Goal: Complete application form

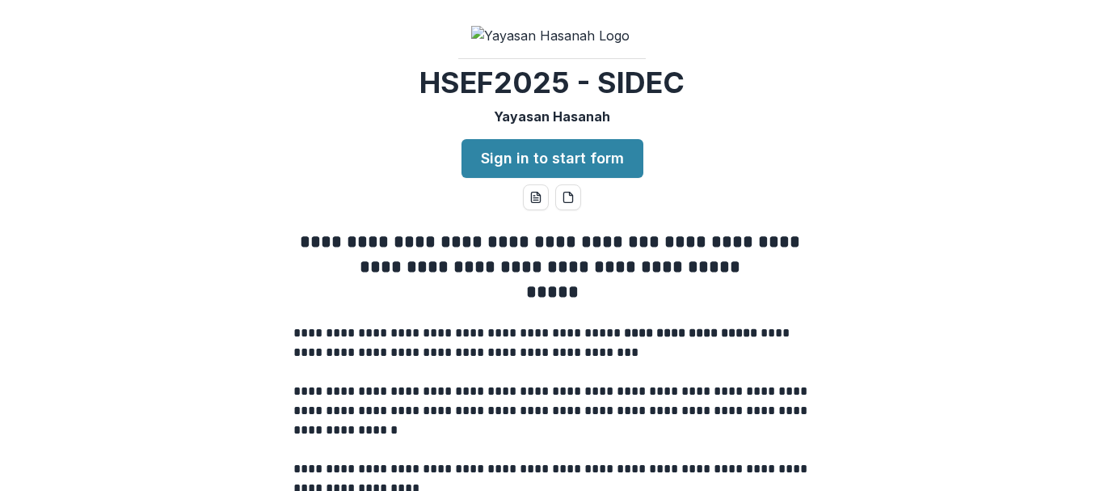
click at [589, 107] on p "Yayasan Hasanah" at bounding box center [552, 116] width 116 height 19
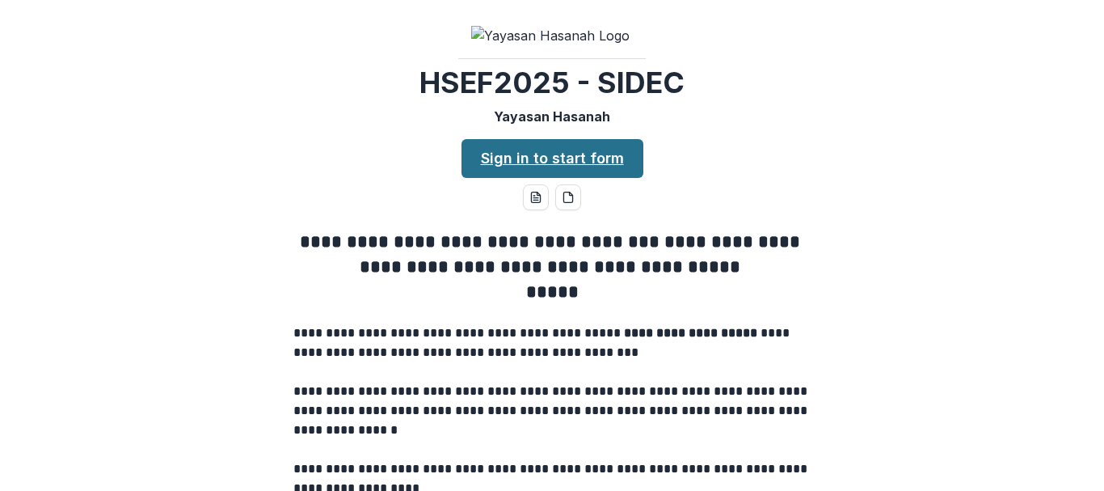
click at [526, 178] on link "Sign in to start form" at bounding box center [553, 158] width 182 height 39
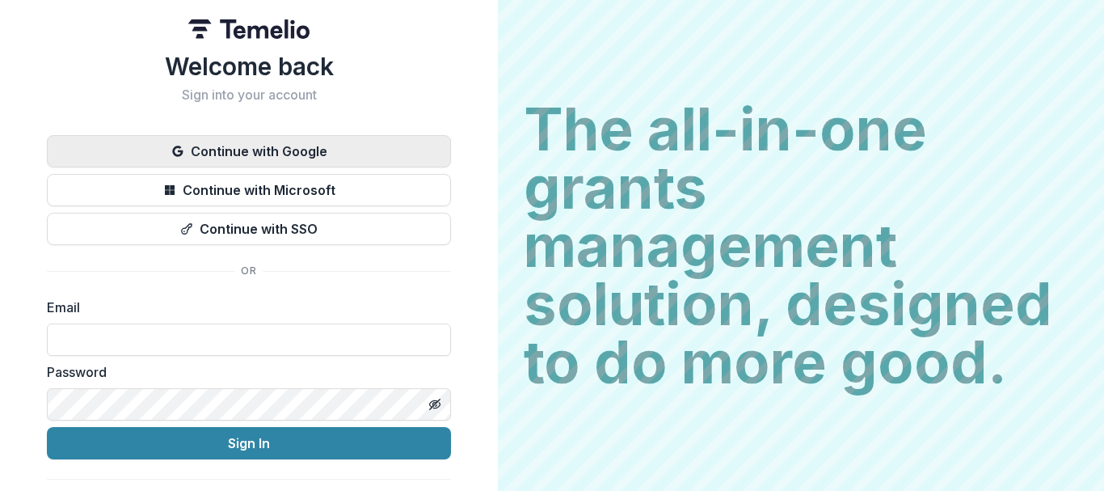
click at [339, 152] on button "Continue with Google" at bounding box center [249, 151] width 404 height 32
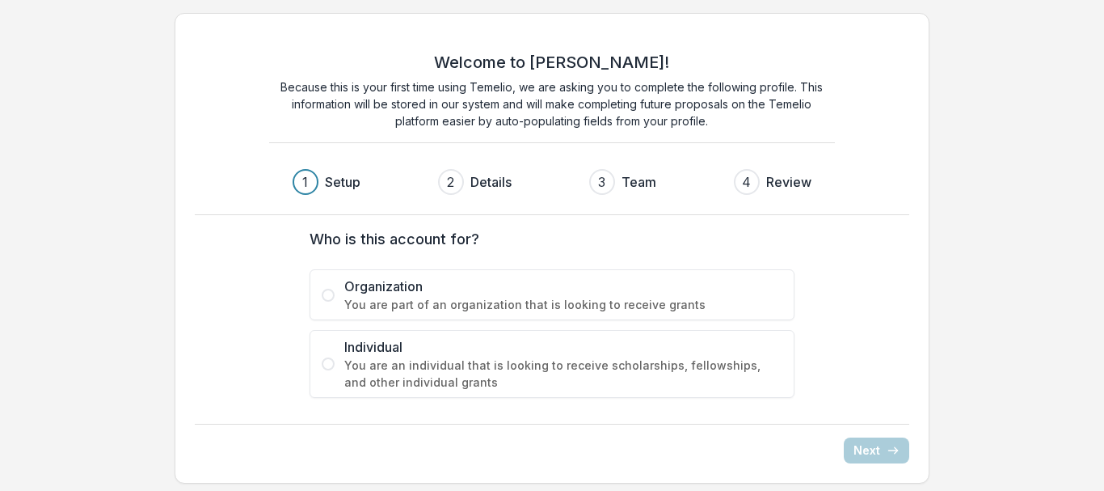
click at [334, 294] on span at bounding box center [328, 295] width 13 height 13
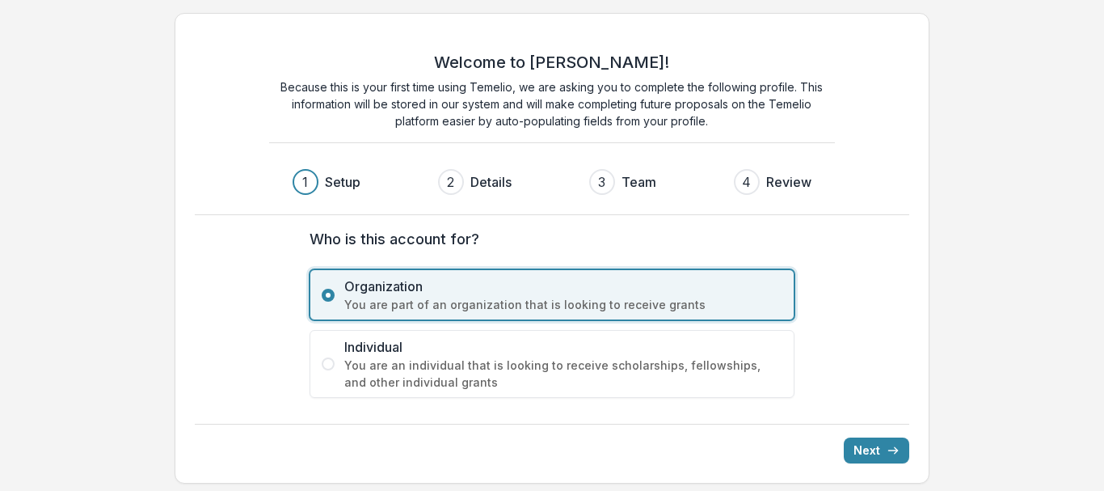
click at [326, 370] on label "Individual You are an individual that is looking to receive scholarships, fello…" at bounding box center [552, 364] width 485 height 68
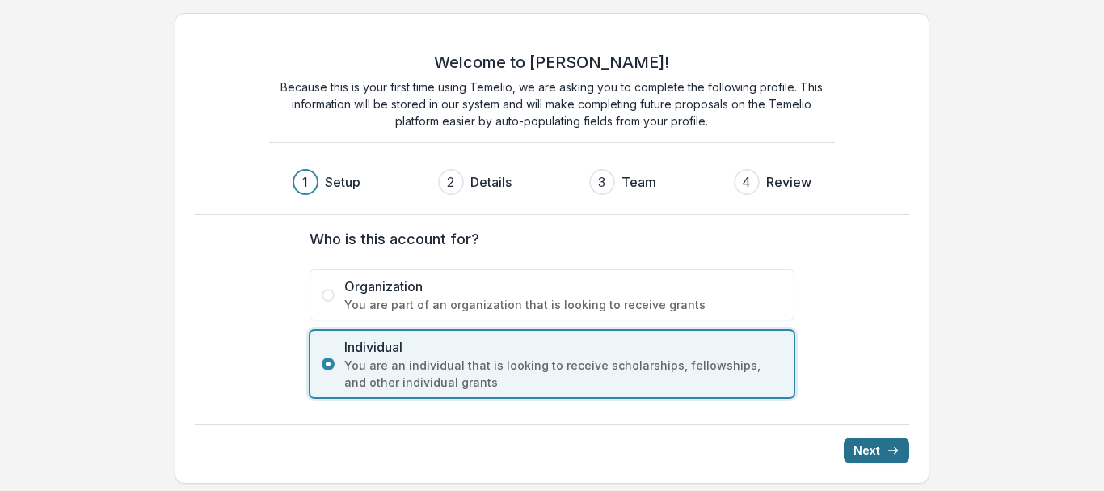
click at [866, 450] on button "Next" at bounding box center [876, 450] width 65 height 26
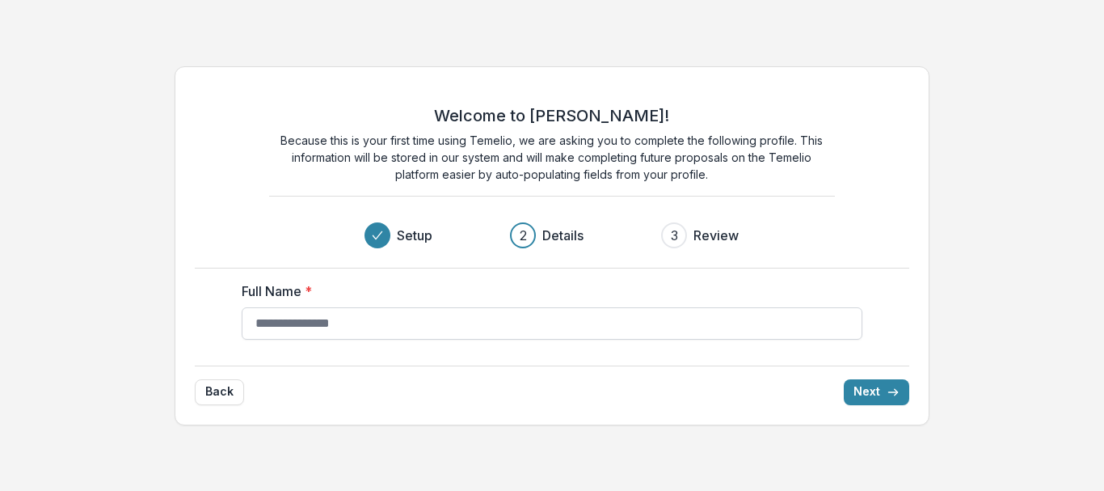
click at [285, 330] on input "Full Name *" at bounding box center [552, 323] width 621 height 32
click at [727, 42] on div "Welcome to [PERSON_NAME]! Because this is your first time using Temelio, we are…" at bounding box center [552, 245] width 1104 height 491
